Goal: Information Seeking & Learning: Learn about a topic

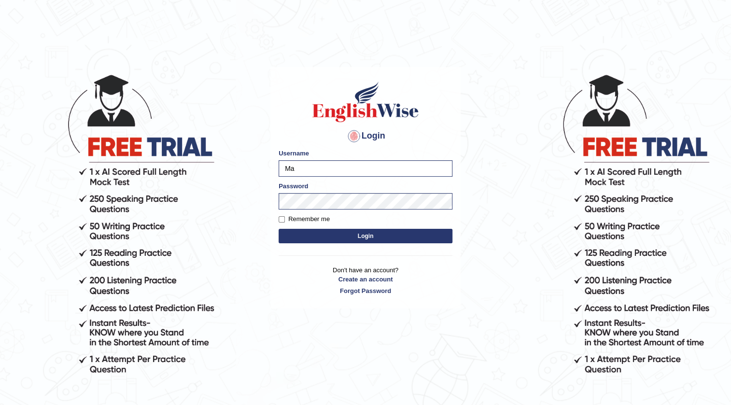
type input "M"
type input "04081984"
click at [338, 332] on div "Login Please fix the following errors: Username 04081984 Password Remember me L…" at bounding box center [365, 239] width 193 height 405
click at [324, 234] on button "Login" at bounding box center [365, 236] width 174 height 14
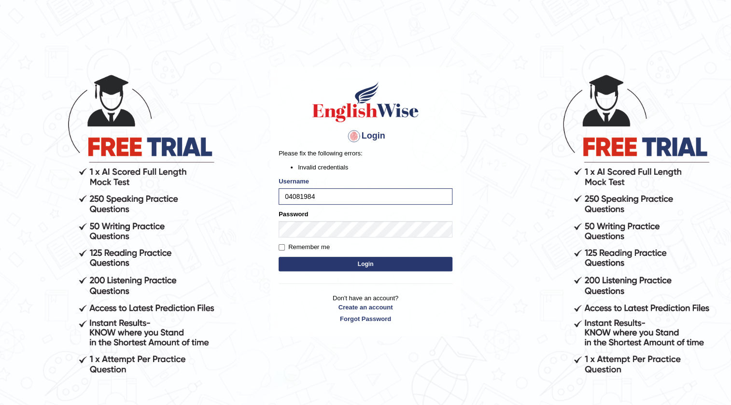
click at [292, 362] on div "Login Please fix the following errors: Invalid credentials Username 04081984 Pa…" at bounding box center [365, 239] width 193 height 405
click at [376, 265] on button "Login" at bounding box center [365, 264] width 174 height 14
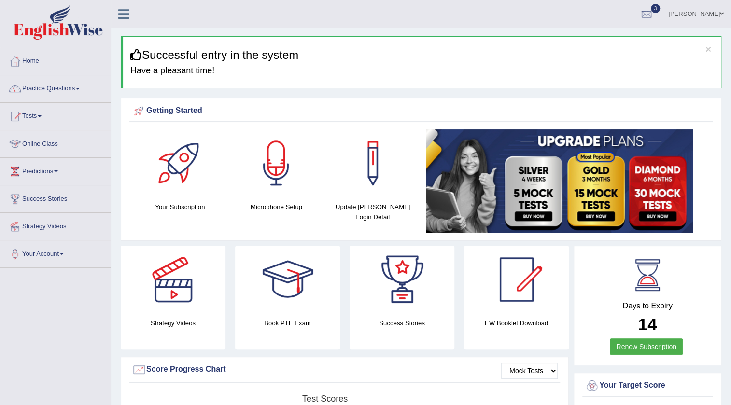
click at [42, 118] on link "Tests" at bounding box center [55, 115] width 110 height 24
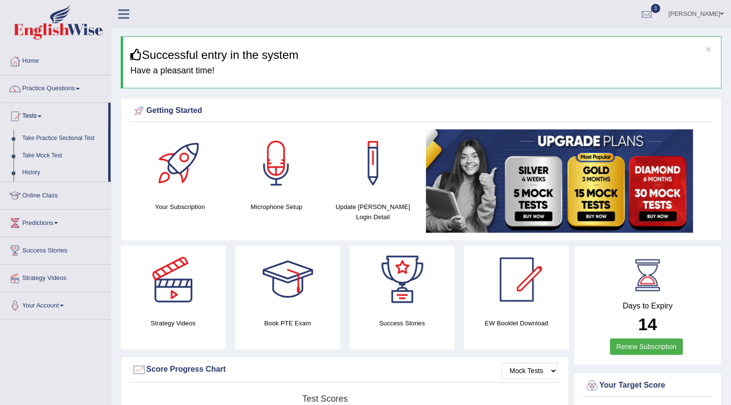
click at [50, 136] on link "Take Practice Sectional Test" at bounding box center [63, 138] width 90 height 17
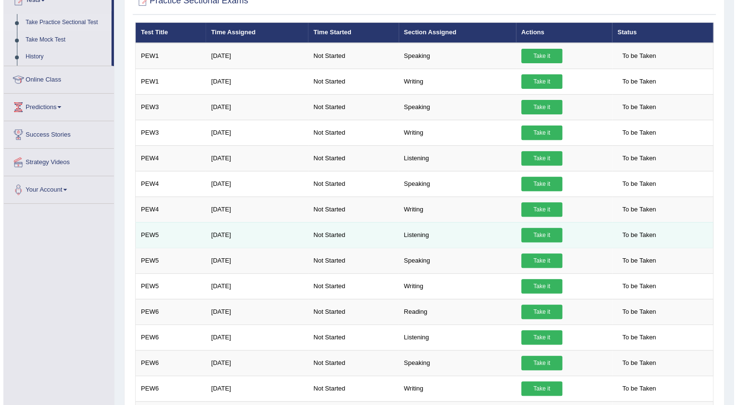
scroll to position [131, 0]
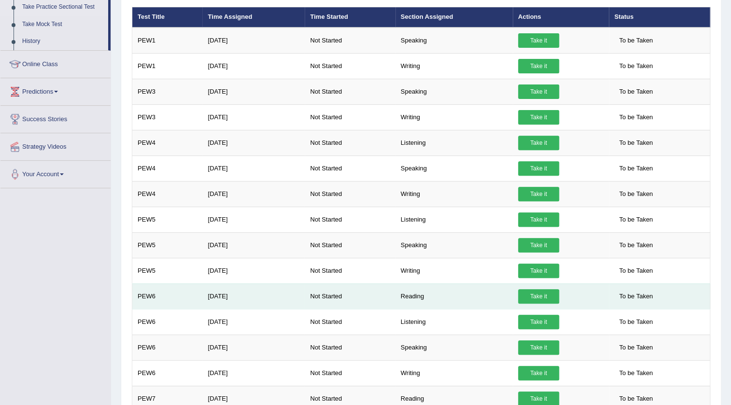
click at [536, 296] on link "Take it" at bounding box center [538, 296] width 41 height 14
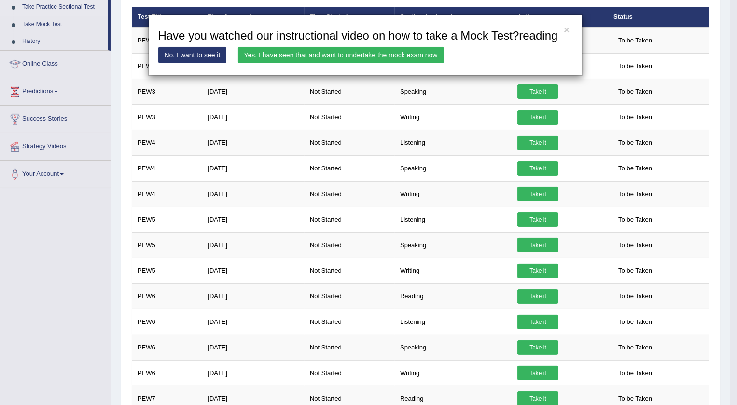
click at [380, 58] on link "Yes, I have seen that and want to undertake the mock exam now" at bounding box center [341, 55] width 206 height 16
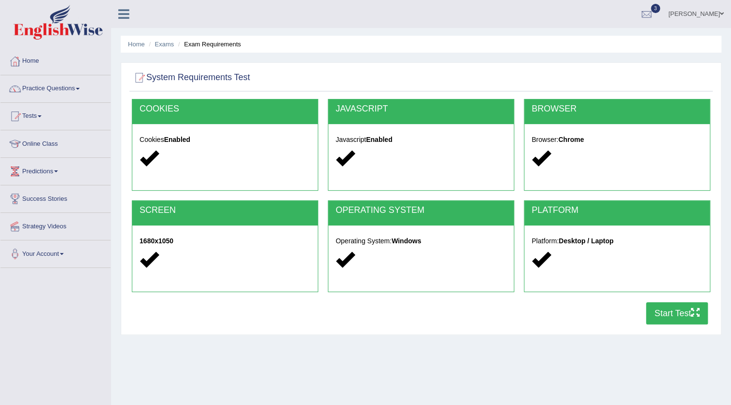
click at [689, 316] on button "Start Test" at bounding box center [677, 313] width 62 height 22
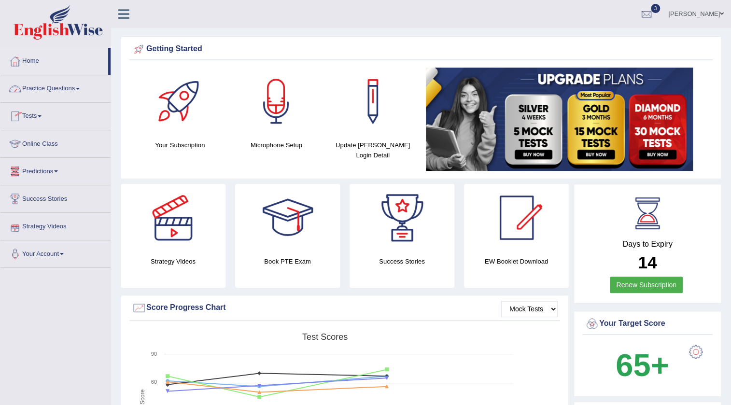
click at [65, 92] on link "Practice Questions" at bounding box center [55, 87] width 110 height 24
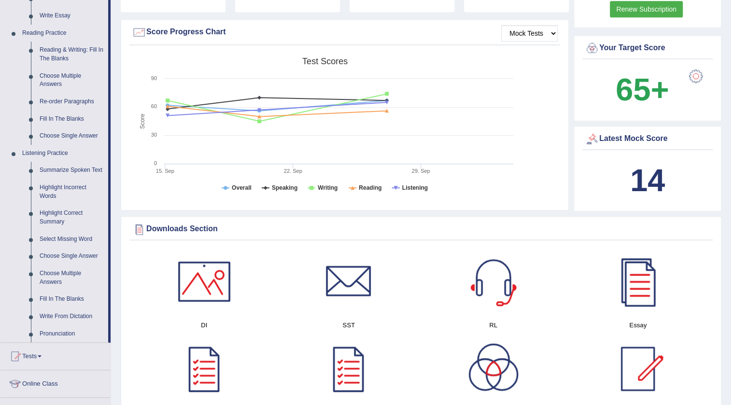
scroll to position [263, 0]
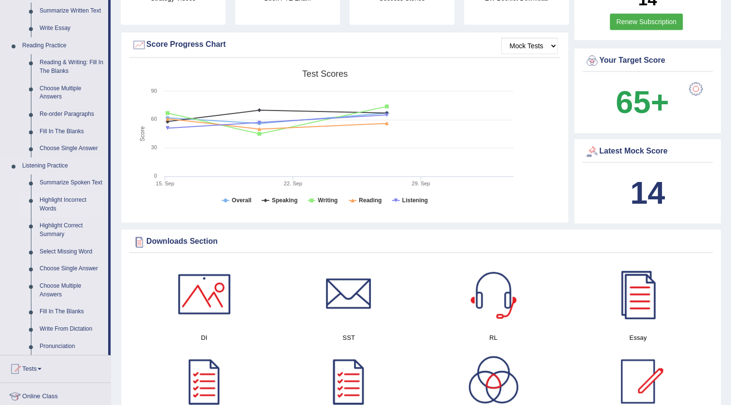
click at [46, 199] on link "Highlight Incorrect Words" at bounding box center [71, 205] width 73 height 26
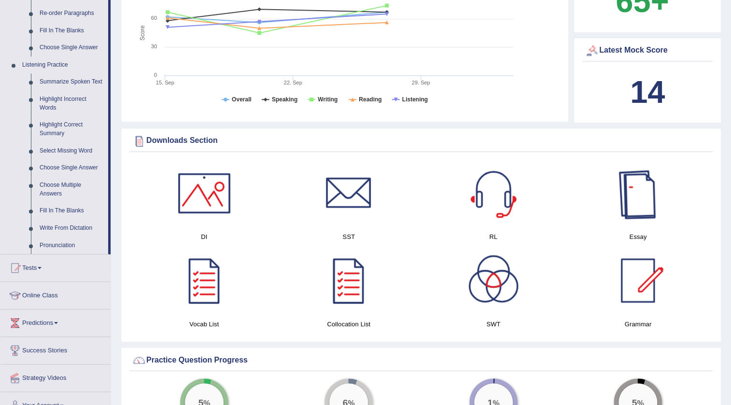
scroll to position [623, 0]
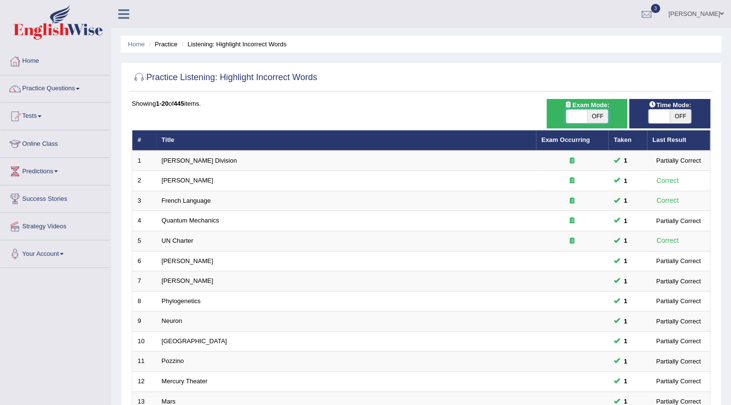
click at [574, 113] on span at bounding box center [576, 117] width 21 height 14
checkbox input "true"
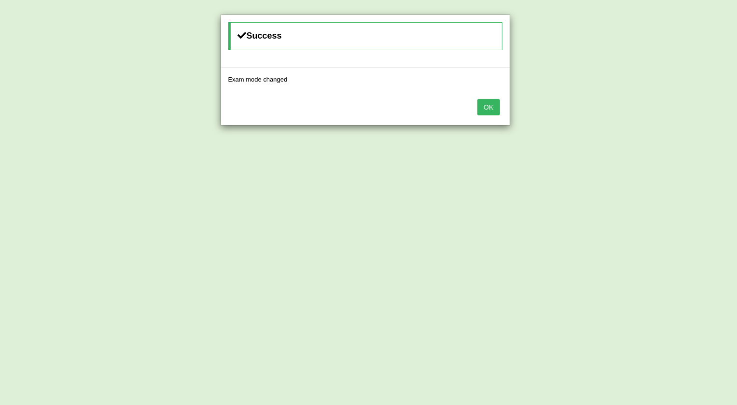
click at [486, 113] on button "OK" at bounding box center [488, 107] width 22 height 16
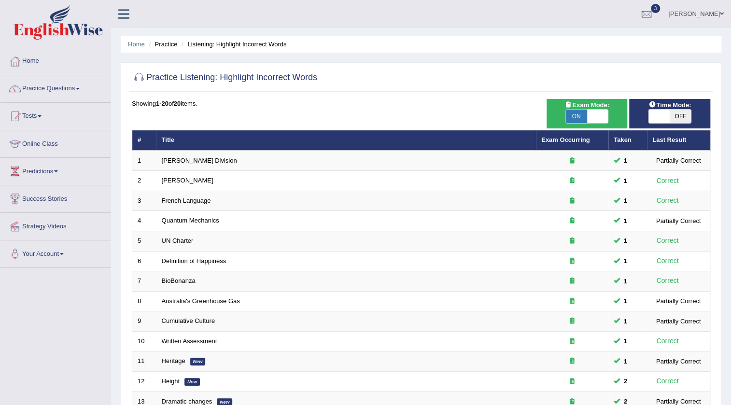
click at [661, 118] on span at bounding box center [658, 117] width 21 height 14
click at [658, 116] on span at bounding box center [658, 117] width 21 height 14
checkbox input "true"
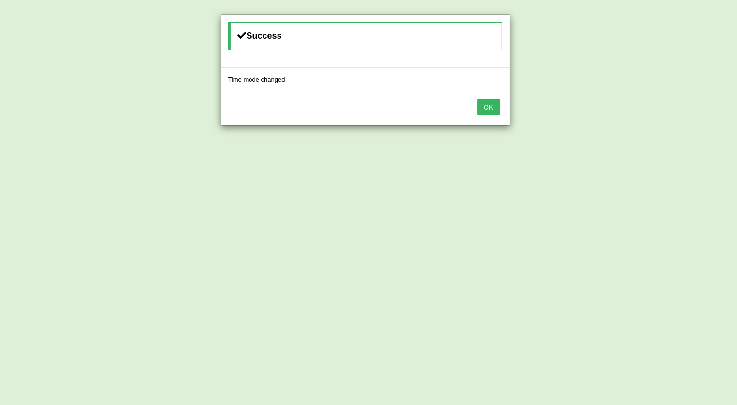
click at [494, 101] on button "OK" at bounding box center [488, 107] width 22 height 16
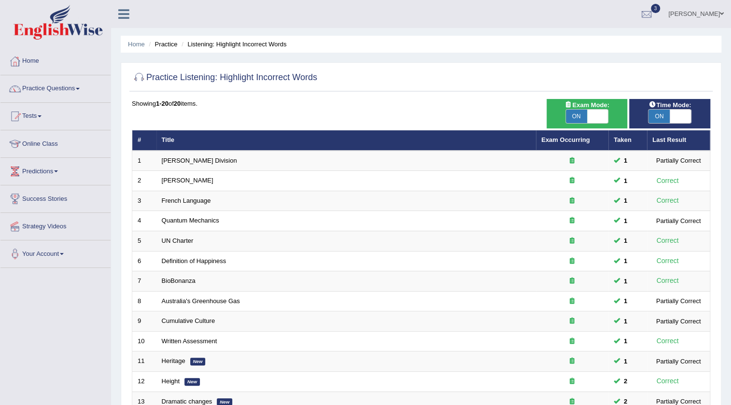
click at [606, 119] on span at bounding box center [597, 117] width 21 height 14
checkbox input "false"
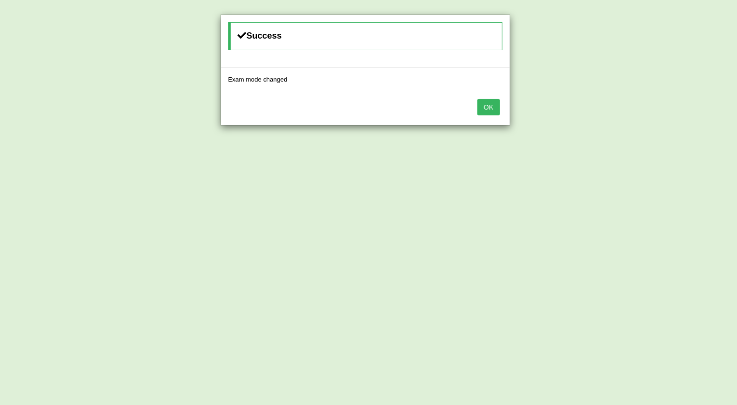
click at [494, 109] on button "OK" at bounding box center [488, 107] width 22 height 16
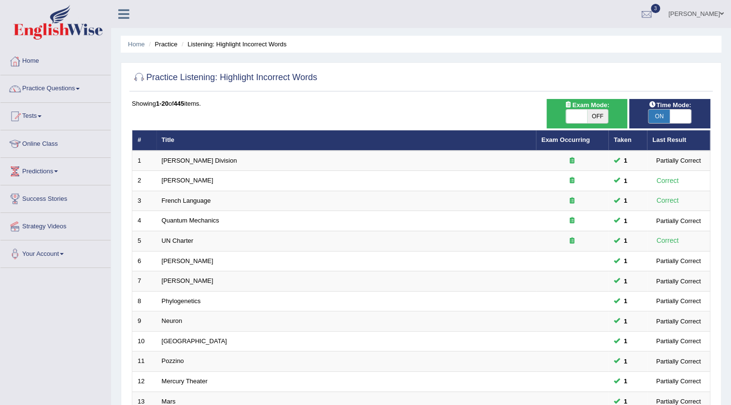
click at [679, 117] on span at bounding box center [679, 117] width 21 height 14
checkbox input "false"
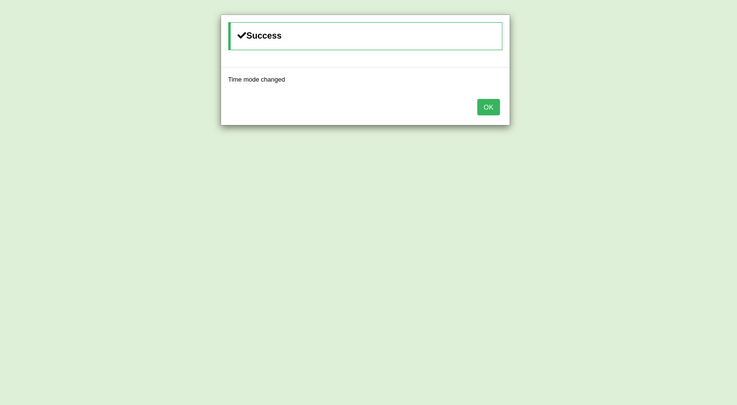
click at [499, 109] on button "OK" at bounding box center [488, 107] width 22 height 16
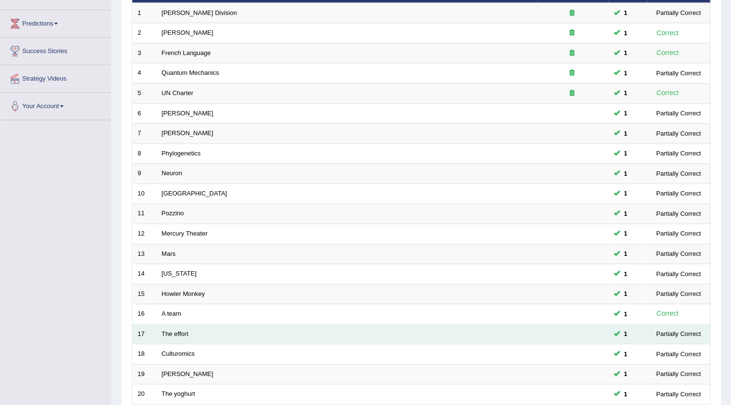
scroll to position [233, 0]
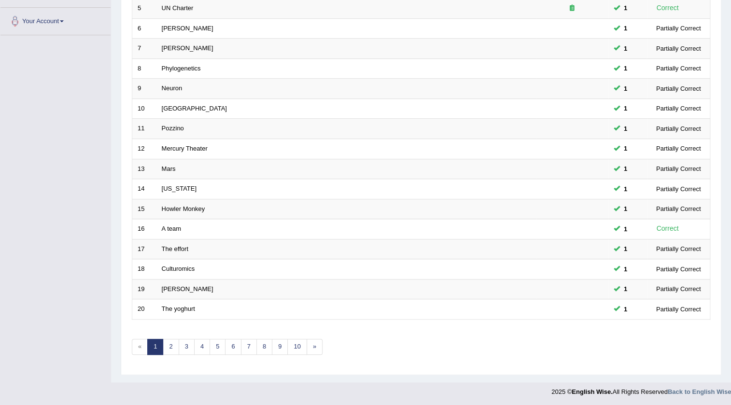
click at [162, 350] on link "1" at bounding box center [155, 347] width 16 height 16
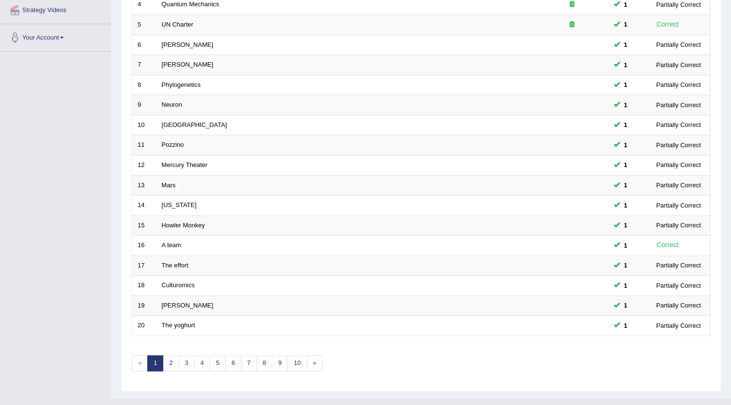
scroll to position [233, 0]
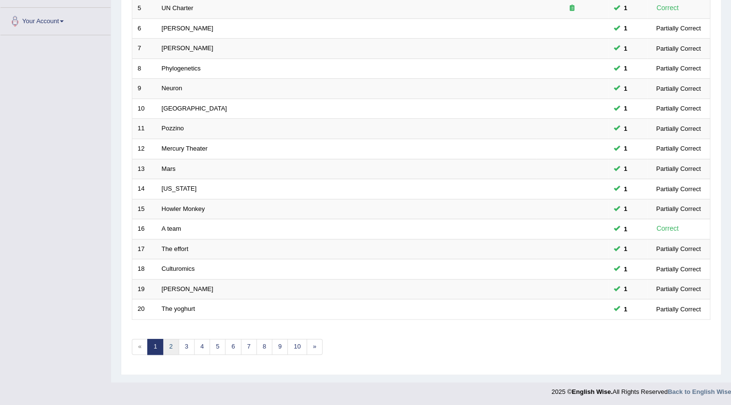
click at [167, 348] on link "2" at bounding box center [171, 347] width 16 height 16
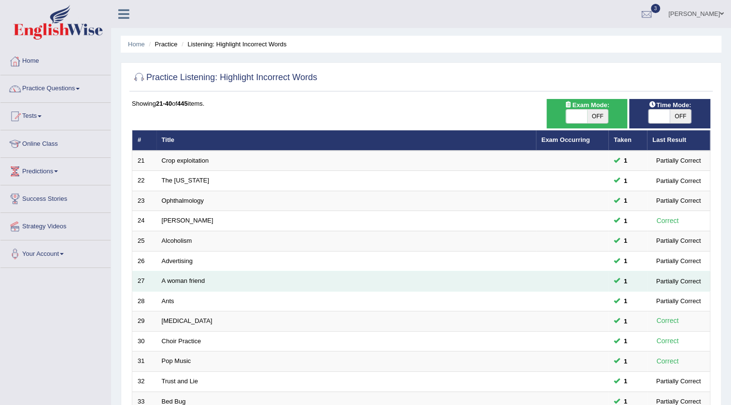
scroll to position [233, 0]
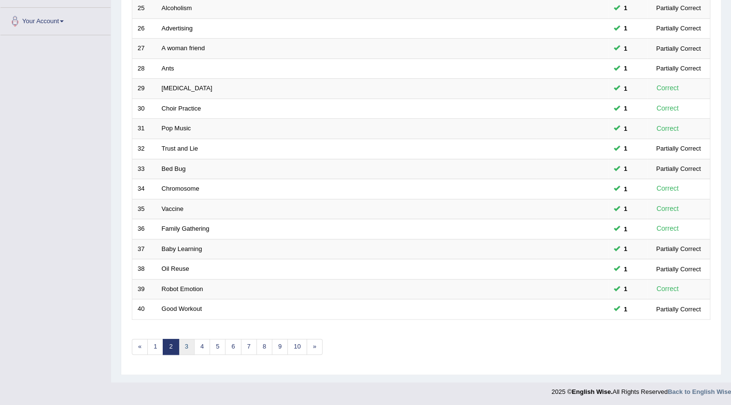
click at [185, 345] on link "3" at bounding box center [187, 347] width 16 height 16
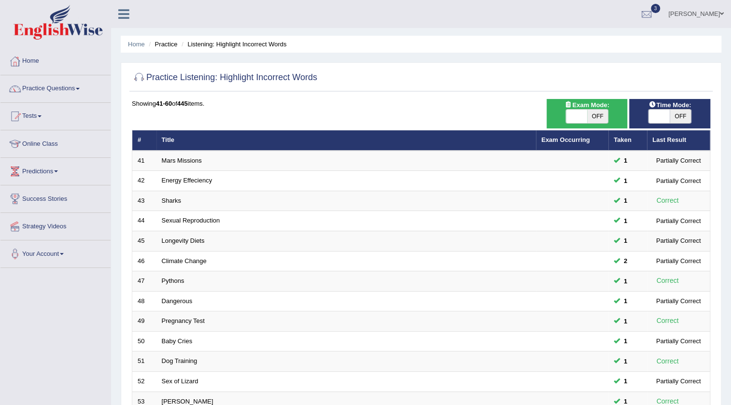
scroll to position [233, 0]
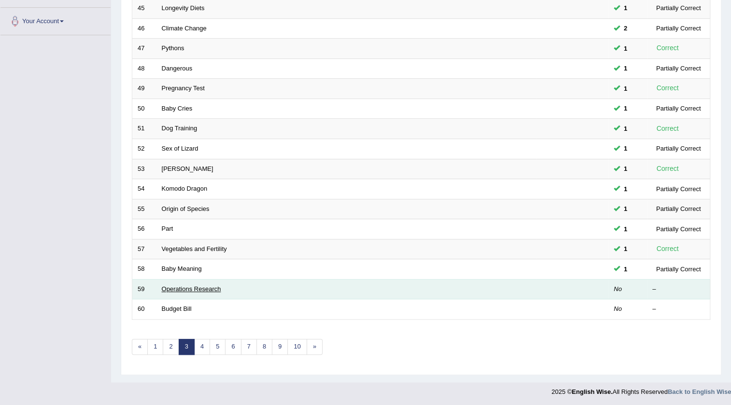
click at [176, 285] on link "Operations Research" at bounding box center [191, 288] width 59 height 7
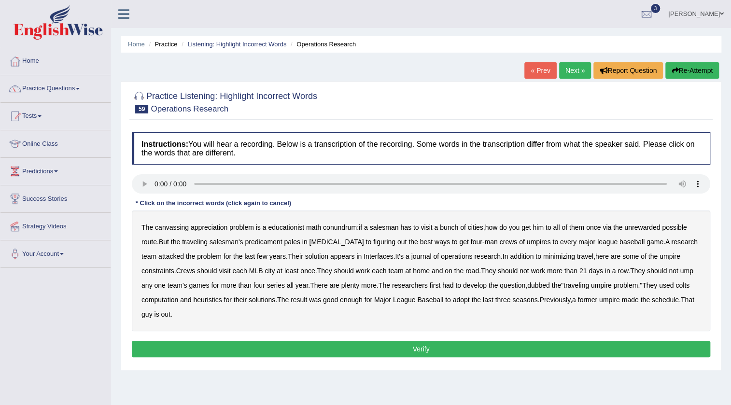
click at [161, 226] on b "canvassing" at bounding box center [172, 227] width 34 height 8
click at [204, 226] on b "appreciation" at bounding box center [209, 227] width 37 height 8
click at [643, 227] on b "unrewarded" at bounding box center [642, 227] width 36 height 8
click at [326, 243] on b "nitroglycerine" at bounding box center [336, 242] width 55 height 8
click at [719, 281] on div "Practice Listening: Highlight Incorrect Words 59 Operations Research Instructio…" at bounding box center [421, 225] width 600 height 289
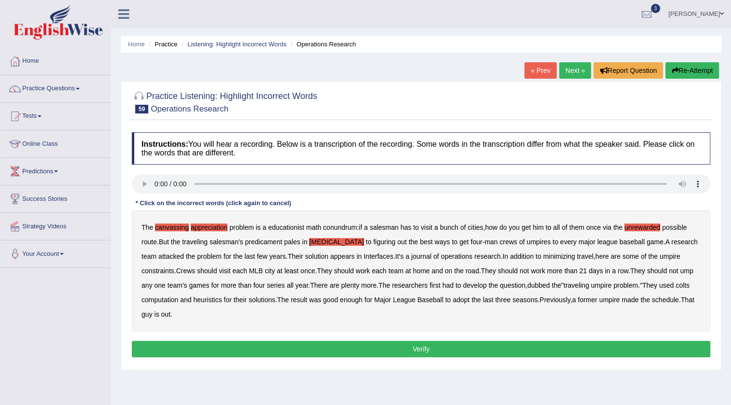
click at [689, 287] on b "colts" at bounding box center [682, 285] width 14 height 8
click at [410, 348] on button "Verify" at bounding box center [421, 349] width 578 height 16
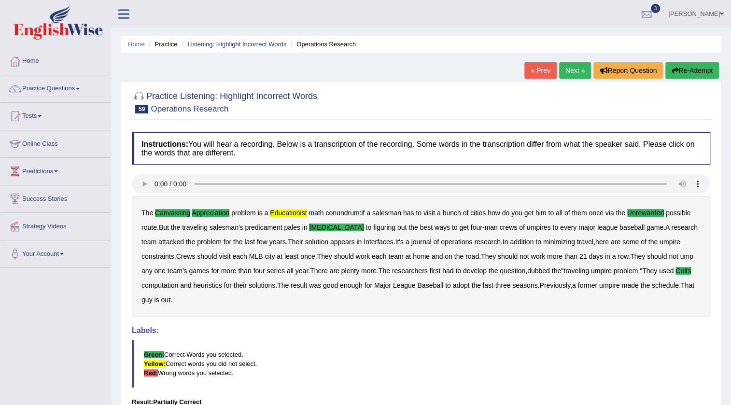
click at [30, 58] on link "Home" at bounding box center [55, 60] width 110 height 24
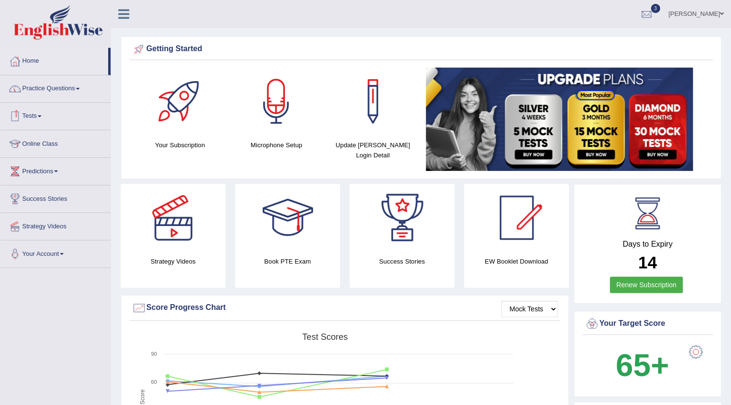
click at [72, 87] on link "Practice Questions" at bounding box center [55, 87] width 110 height 24
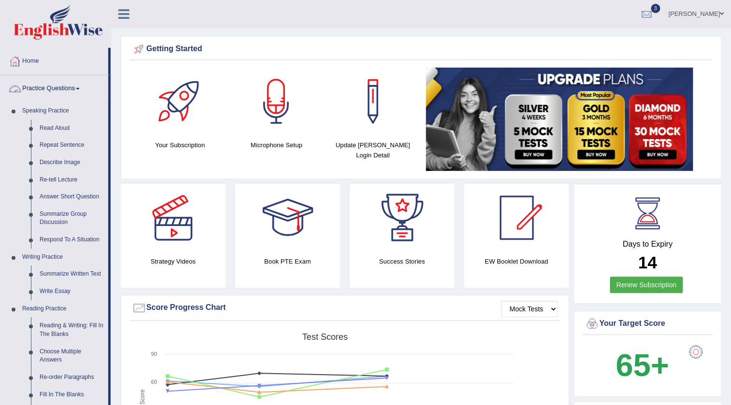
click at [33, 58] on link "Home" at bounding box center [54, 60] width 108 height 24
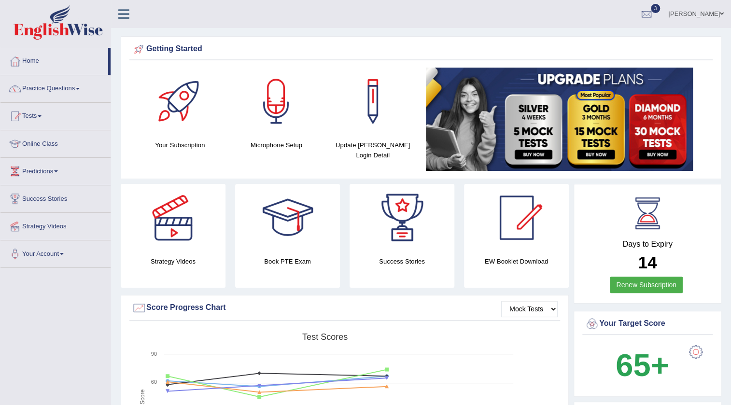
click at [48, 90] on link "Practice Questions" at bounding box center [55, 87] width 110 height 24
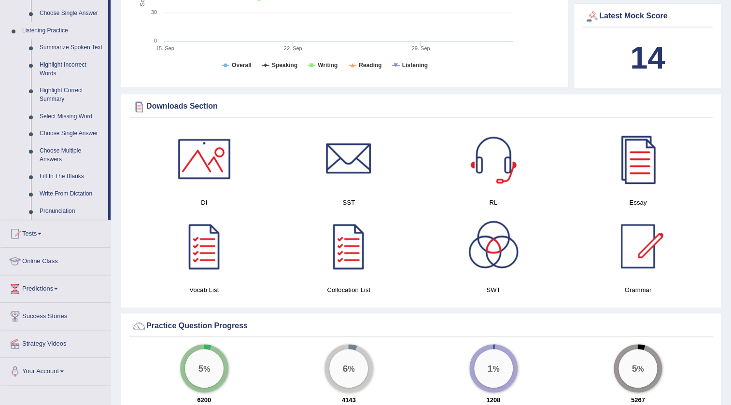
scroll to position [483, 0]
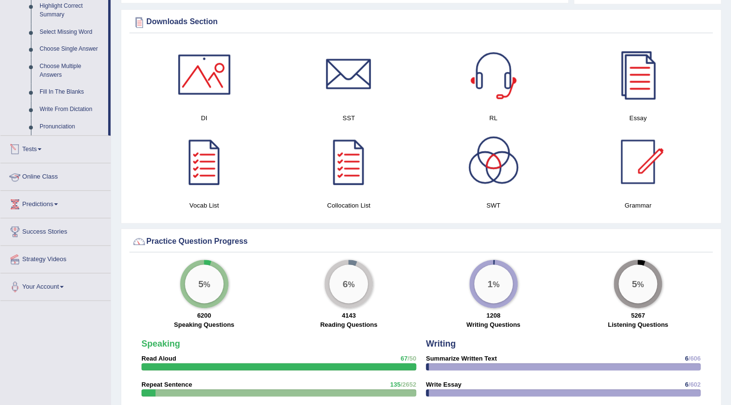
click at [38, 151] on link "Tests" at bounding box center [55, 148] width 110 height 24
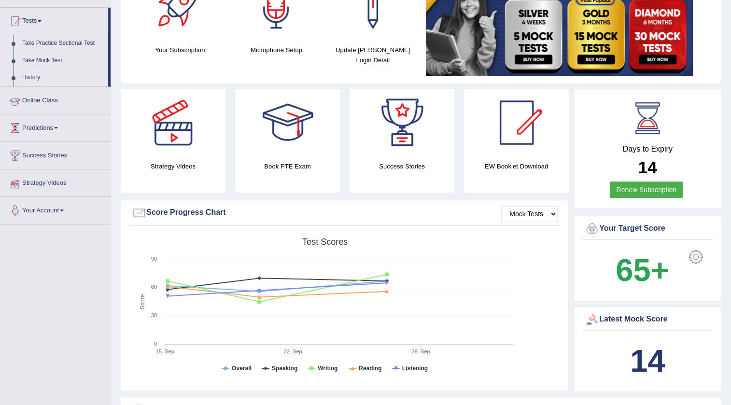
scroll to position [30, 0]
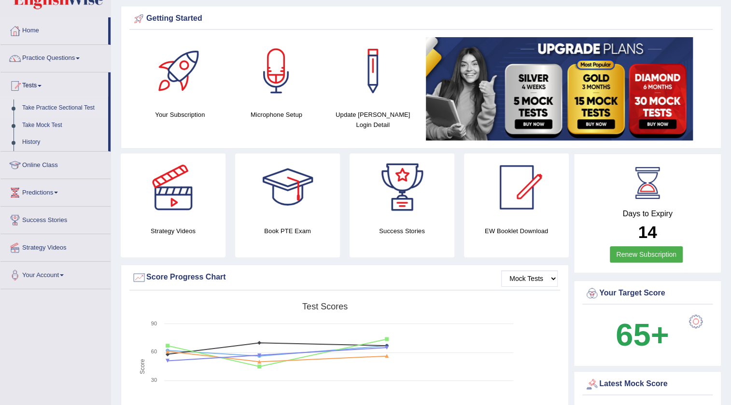
click at [84, 107] on link "Take Practice Sectional Test" at bounding box center [63, 107] width 90 height 17
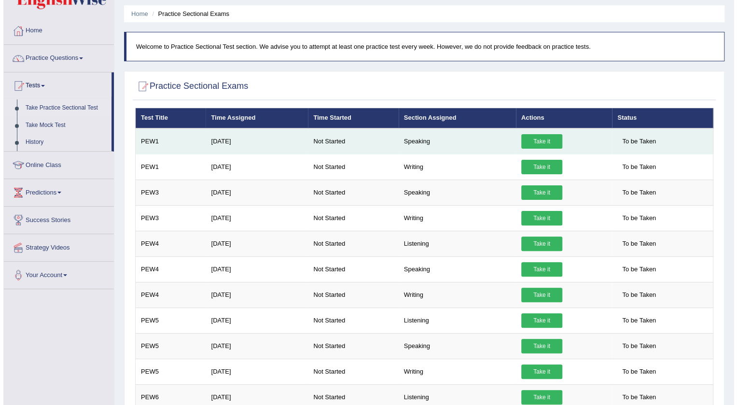
scroll to position [43, 0]
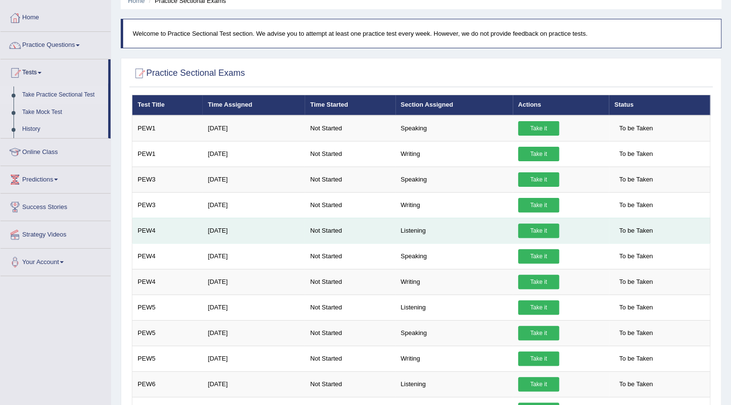
click at [524, 232] on link "Take it" at bounding box center [538, 230] width 41 height 14
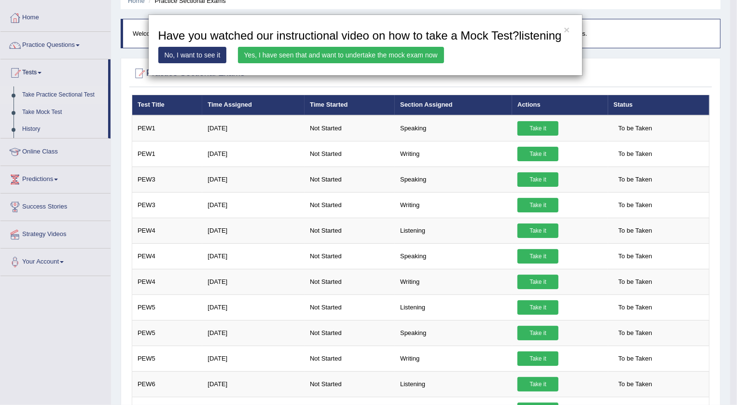
click at [325, 53] on link "Yes, I have seen that and want to undertake the mock exam now" at bounding box center [341, 55] width 206 height 16
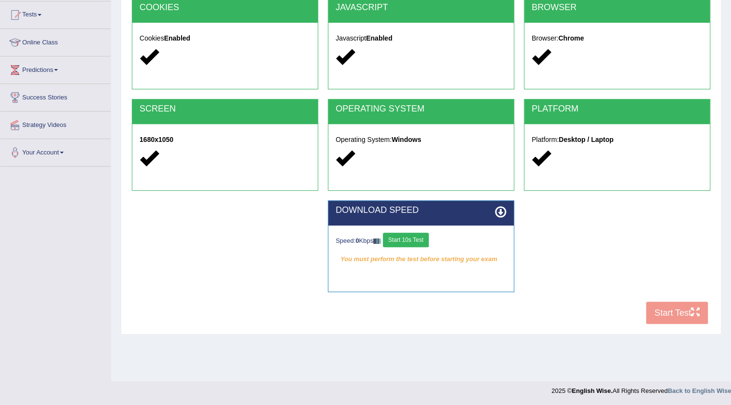
click at [425, 243] on button "Start 10s Test" at bounding box center [406, 240] width 46 height 14
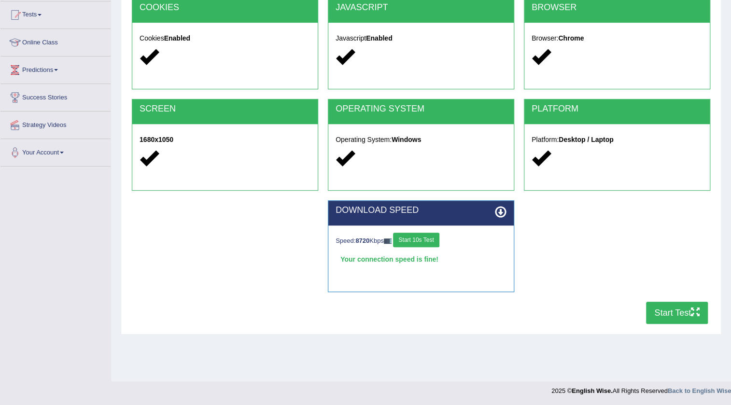
click at [676, 307] on button "Start Test" at bounding box center [677, 313] width 62 height 22
